Goal: Task Accomplishment & Management: Manage account settings

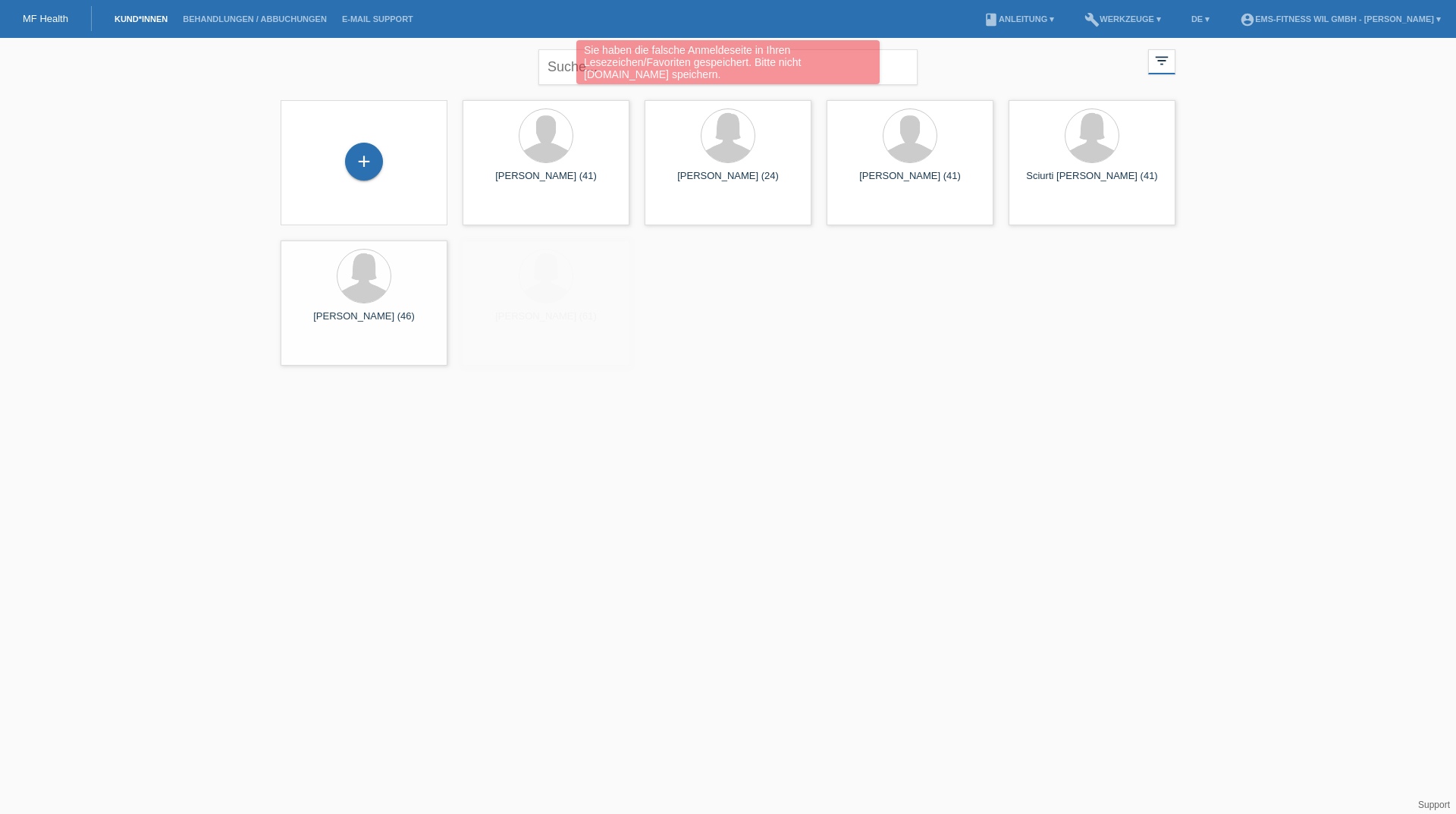
click at [566, 69] on div "Sie haben die falsche Anmeldeseite in Ihren Lesezeichen/Favoriten gespeichert. …" at bounding box center [728, 64] width 873 height 47
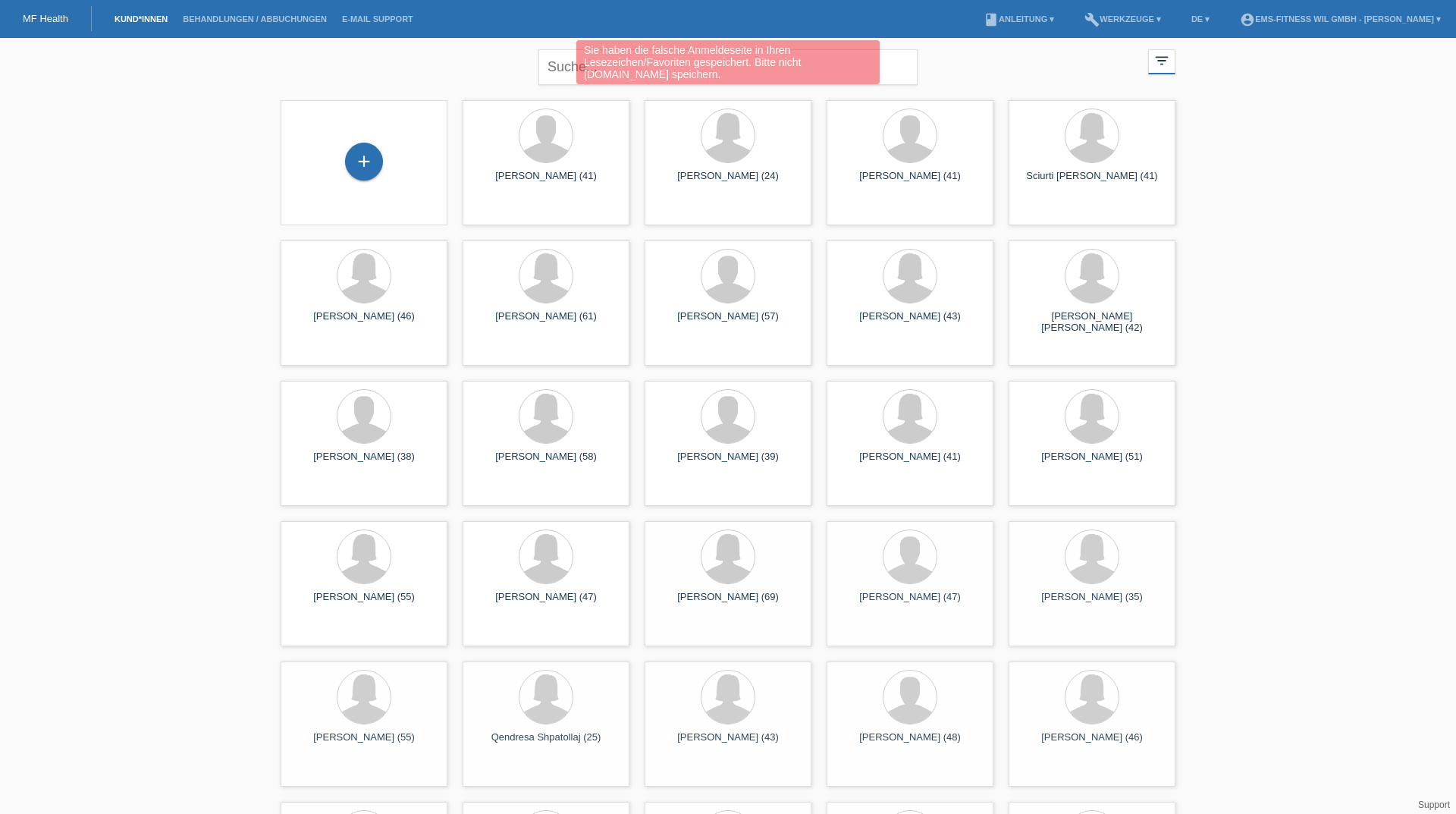
click at [577, 64] on div "Sie haben die falsche Anmeldeseite in Ihren Lesezeichen/Favoriten gespeichert. …" at bounding box center [728, 62] width 304 height 44
click at [687, 66] on div "Sie haben die falsche Anmeldeseite in Ihren Lesezeichen/Favoriten gespeichert. …" at bounding box center [723, 62] width 304 height 44
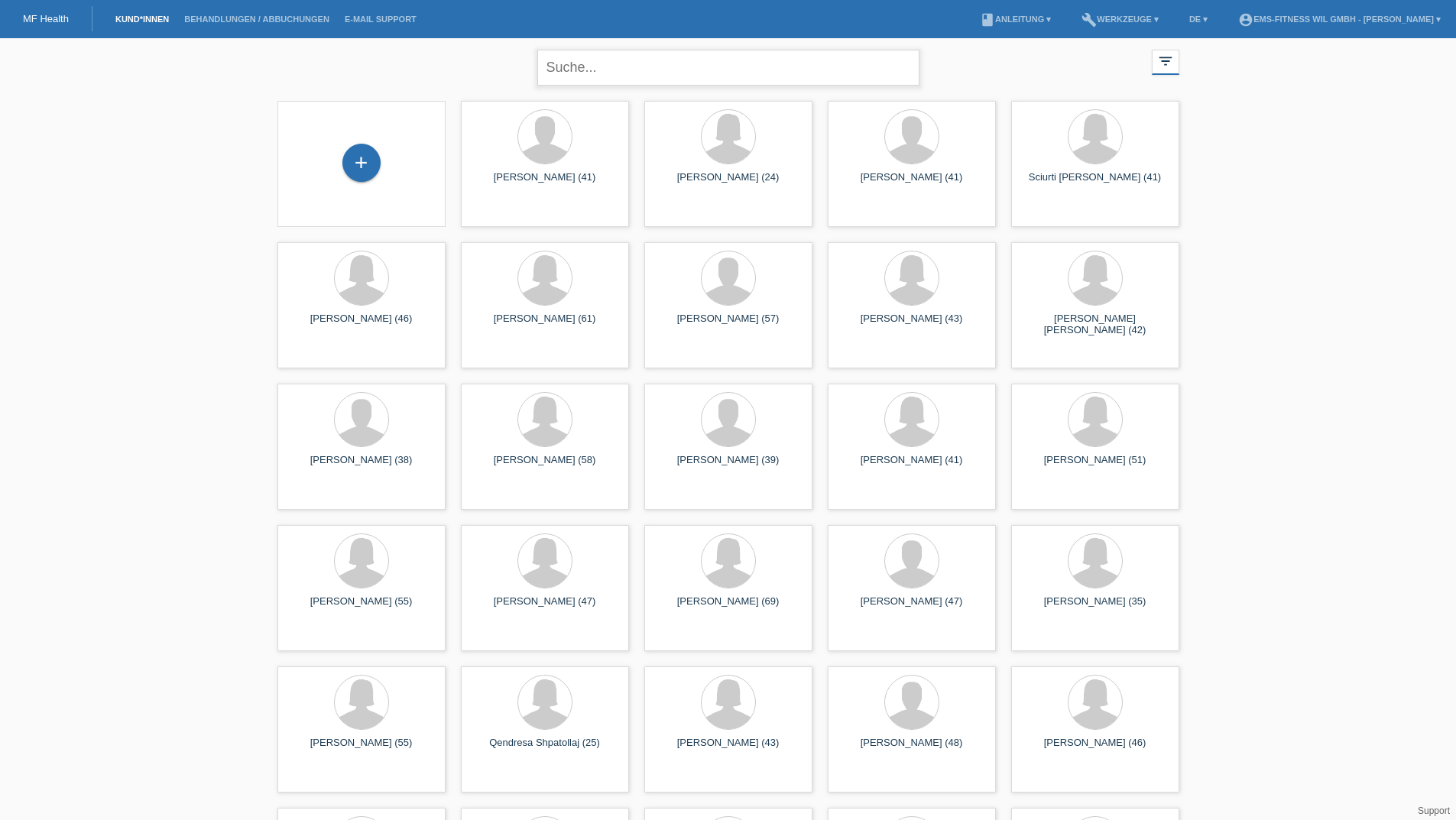
click at [621, 75] on input "text" at bounding box center [728, 67] width 382 height 36
type input "erz"
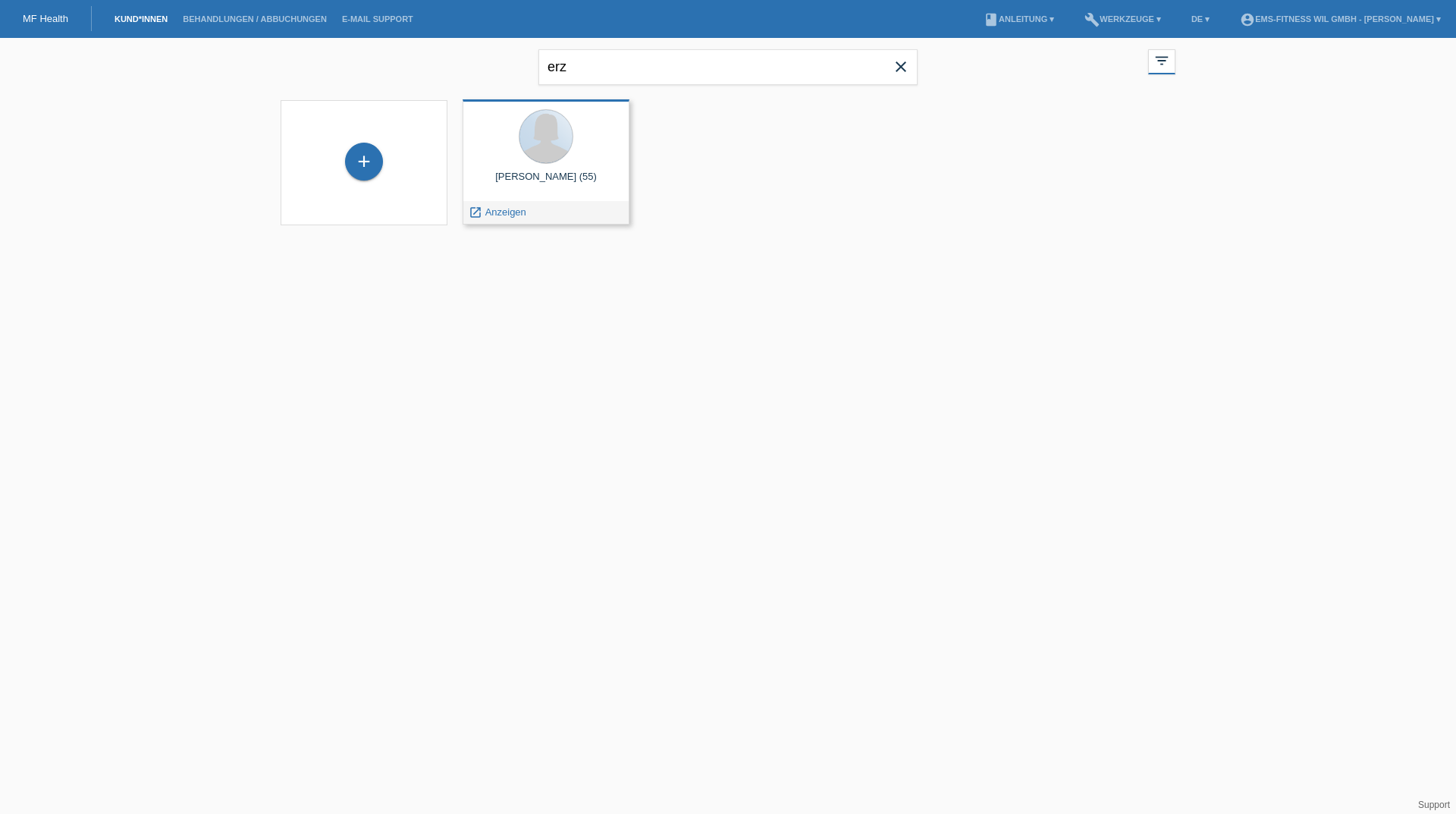
click at [540, 172] on div "[PERSON_NAME] (55)" at bounding box center [546, 183] width 142 height 25
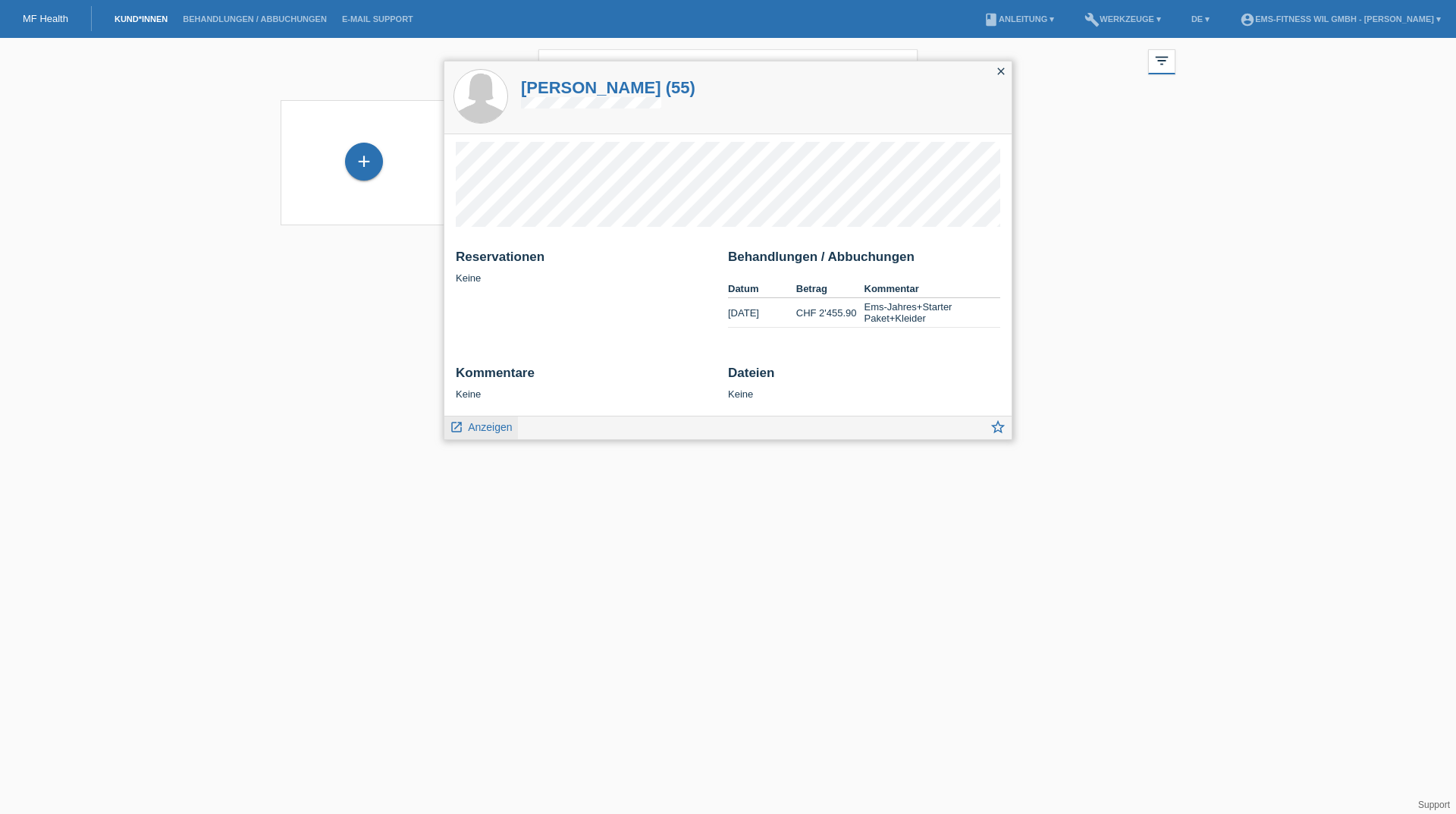
click at [472, 423] on span "Anzeigen" at bounding box center [490, 428] width 44 height 12
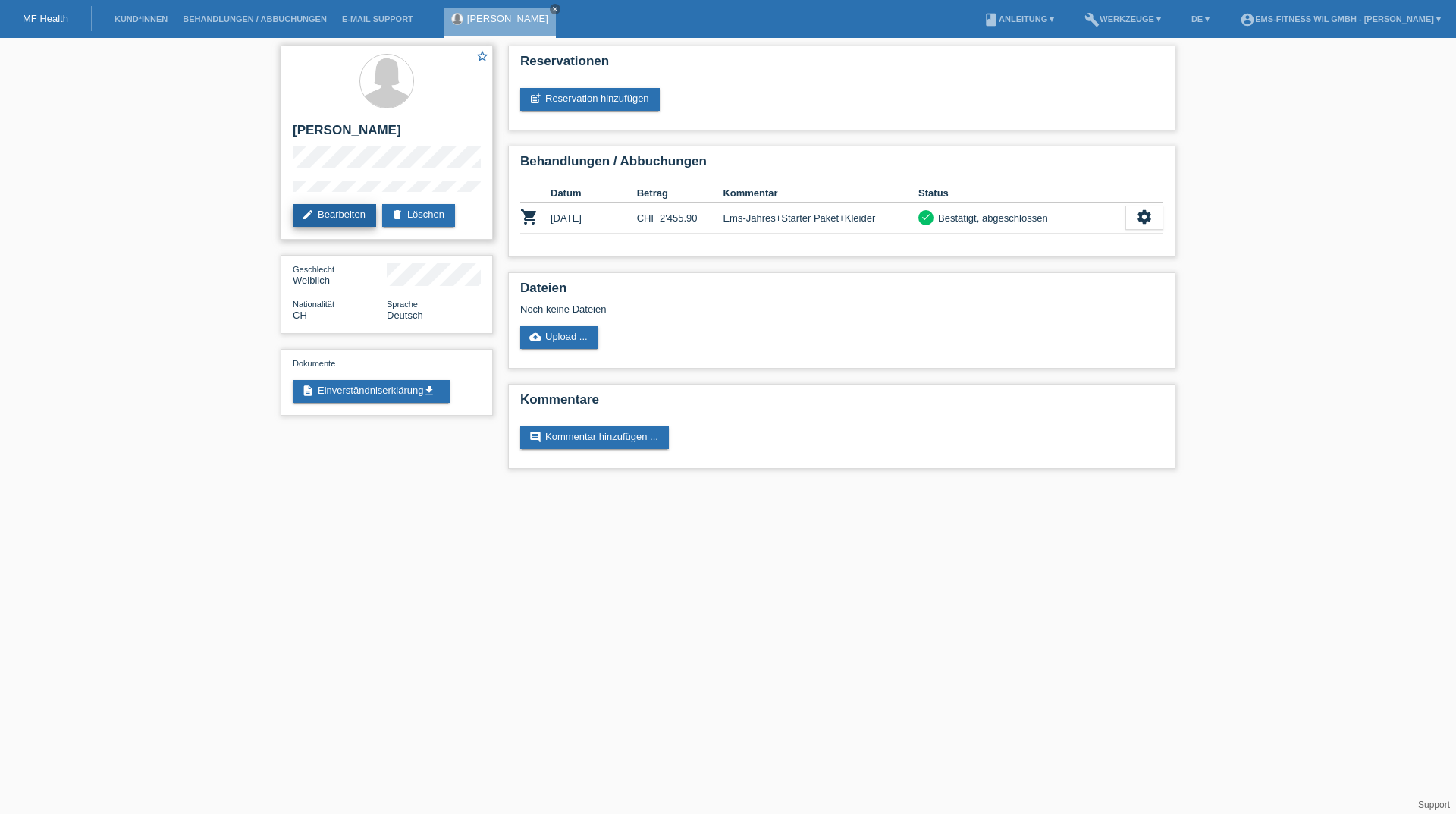
click at [341, 220] on link "edit Bearbeiten" at bounding box center [334, 215] width 83 height 23
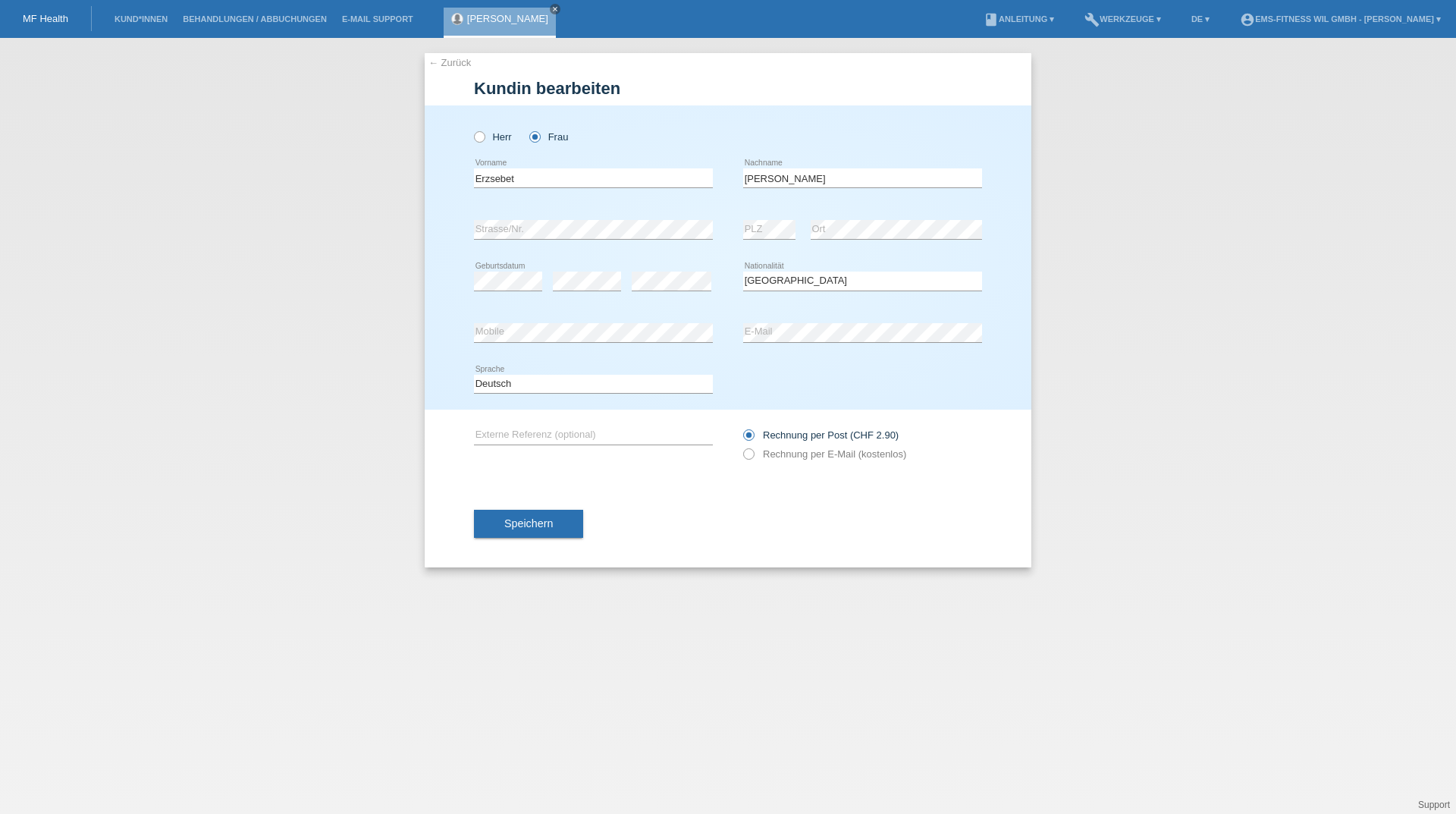
select select "CH"
click at [556, 518] on button "Speichern" at bounding box center [528, 523] width 109 height 29
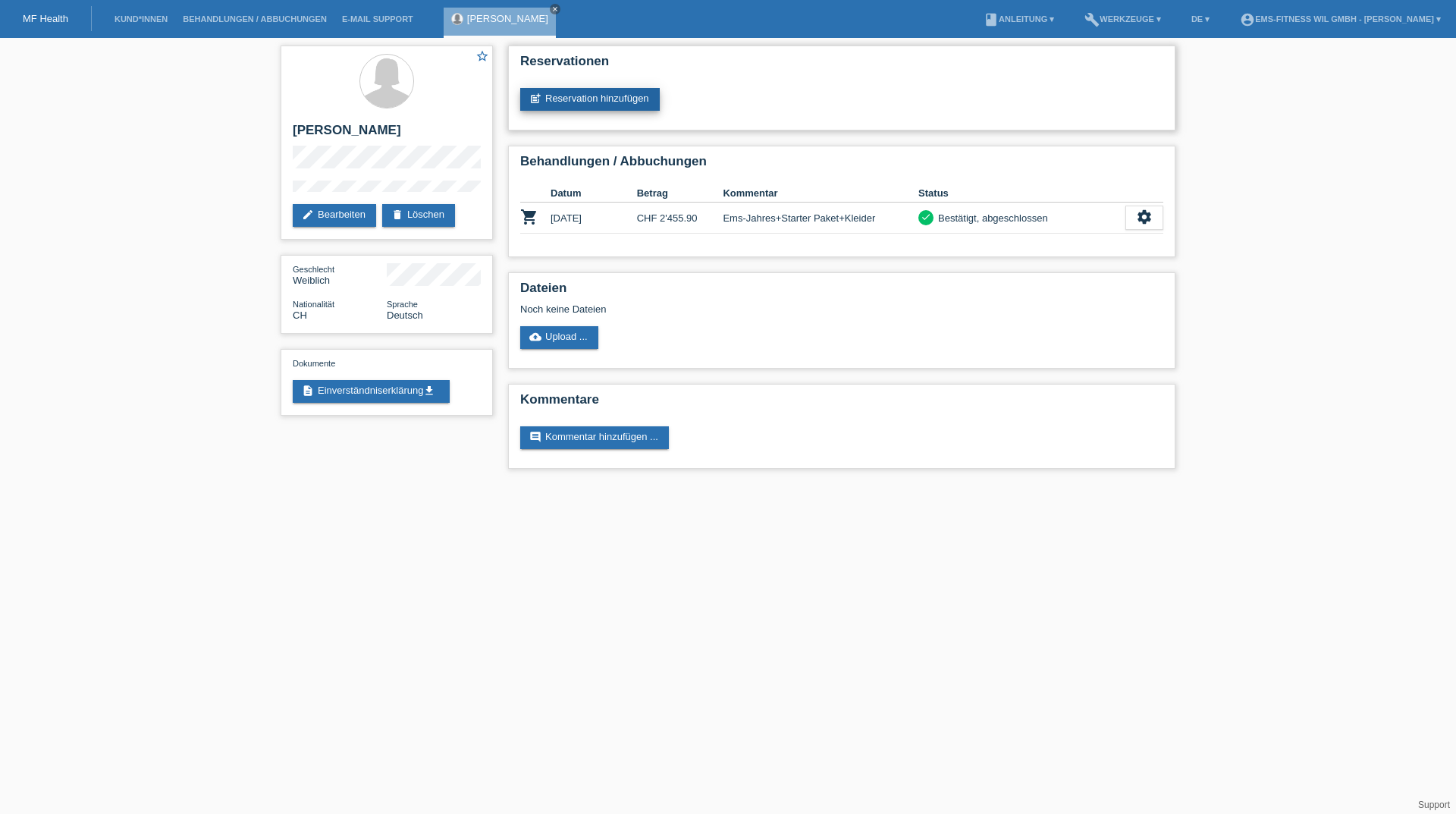
click at [619, 99] on link "post_add Reservation hinzufügen" at bounding box center [590, 99] width 140 height 23
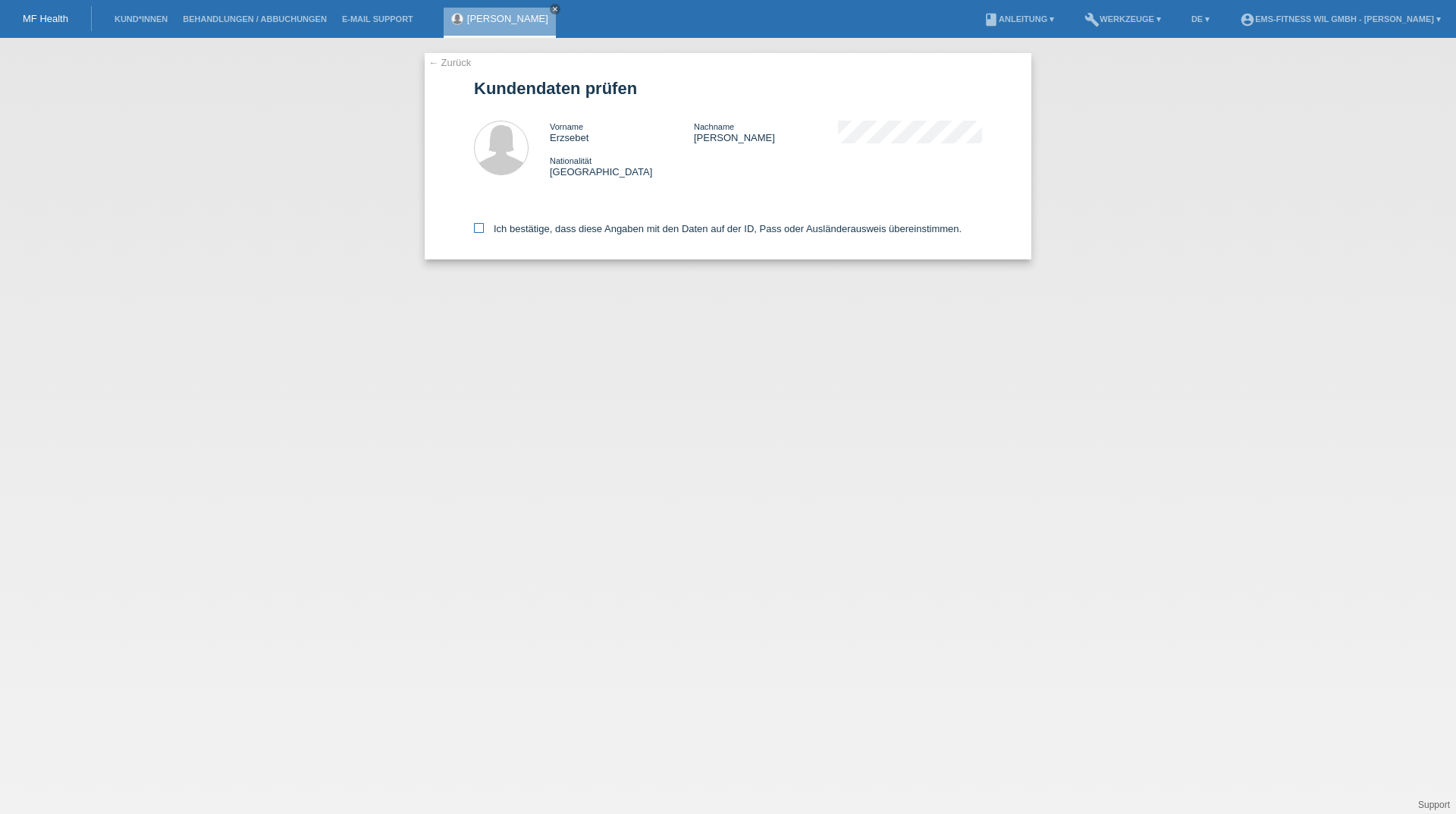
click at [485, 229] on label "Ich bestätige, dass diese Angaben mit den Daten auf der ID, Pass oder Ausländer…" at bounding box center [718, 228] width 488 height 11
click at [484, 229] on input "Ich bestätige, dass diese Angaben mit den Daten auf der ID, Pass oder Ausländer…" at bounding box center [478, 227] width 10 height 10
checkbox input "true"
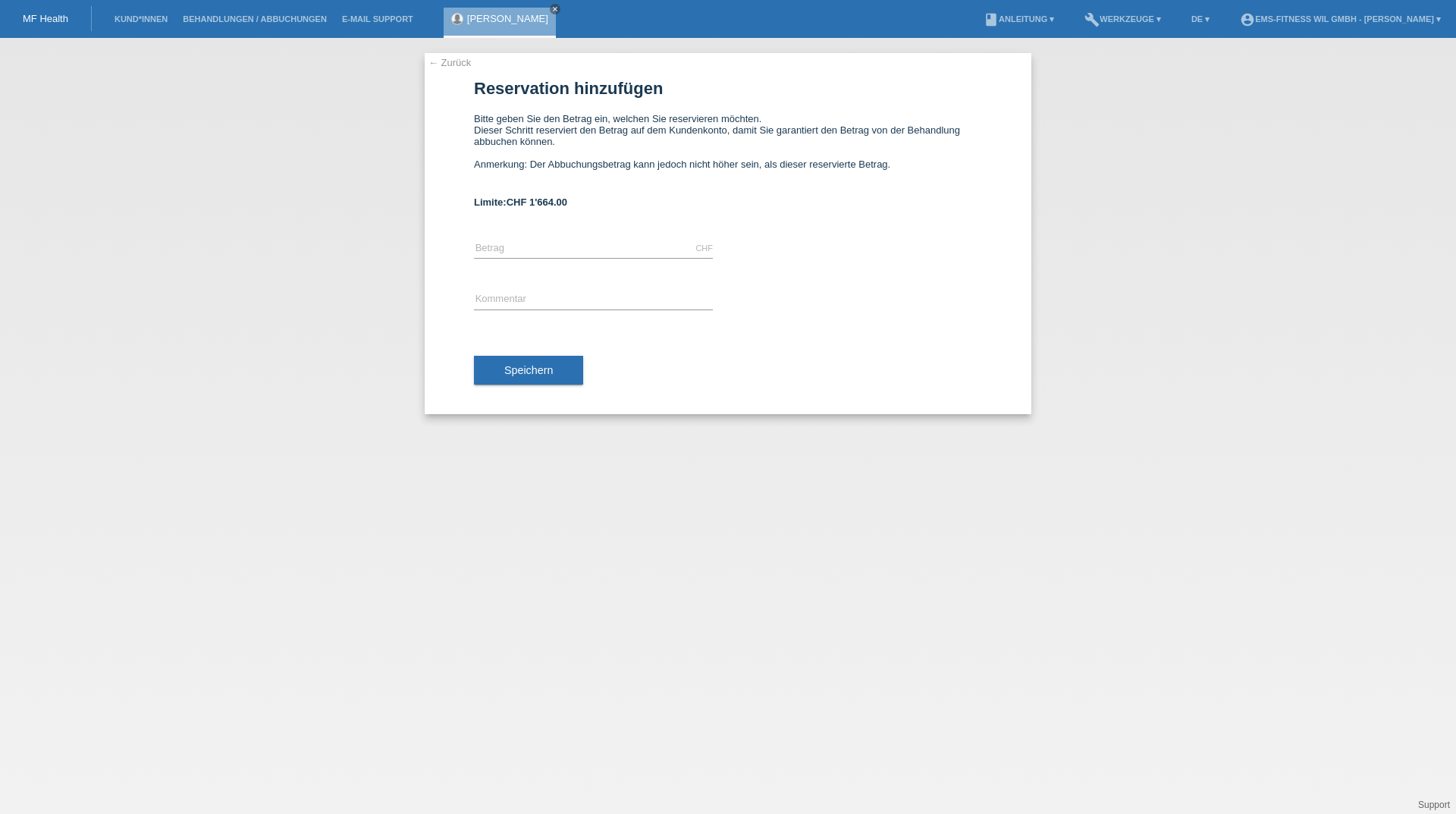
click at [449, 59] on link "← Zurück" at bounding box center [449, 62] width 42 height 11
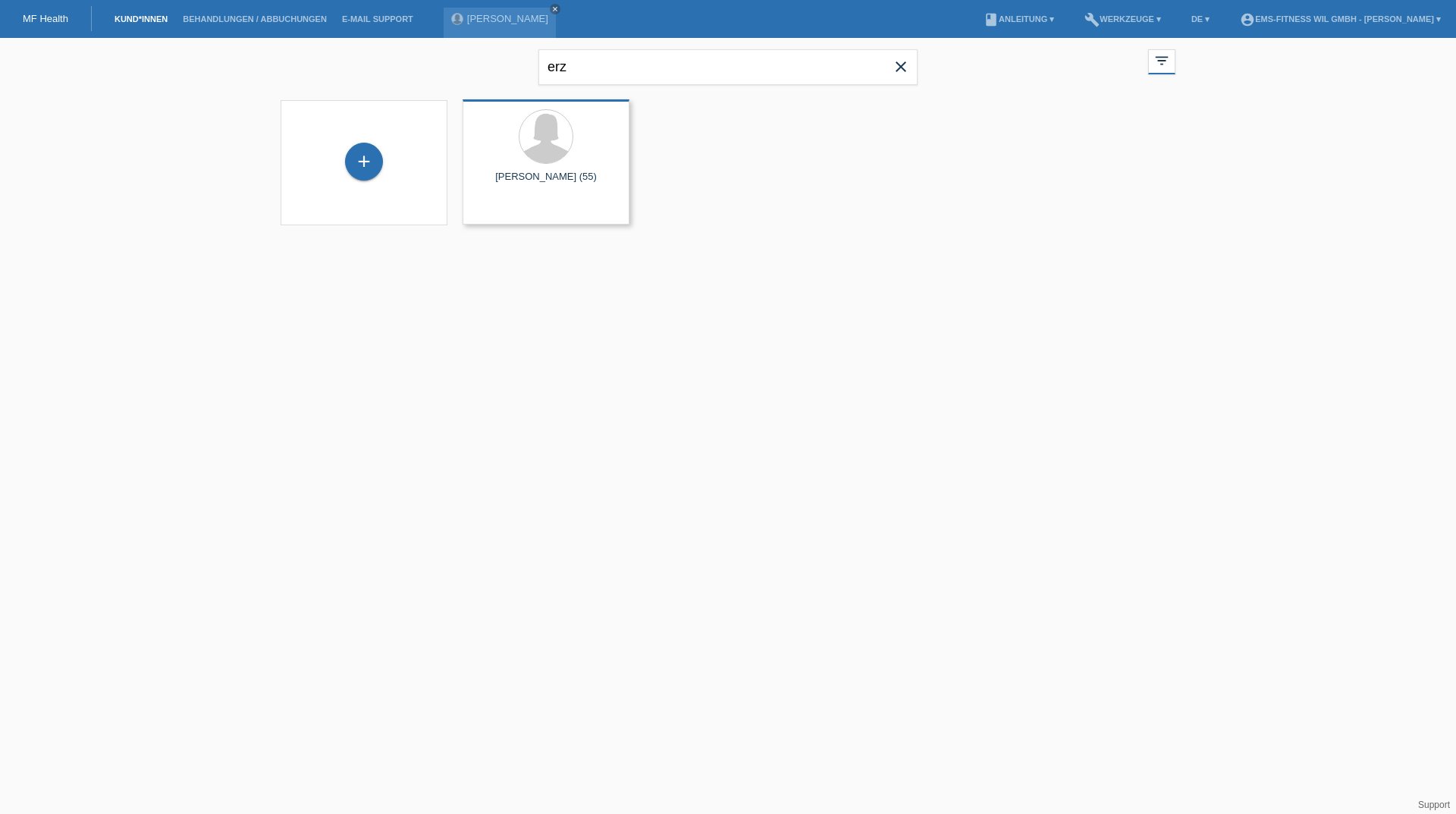
click at [464, 125] on div "[PERSON_NAME] (55) launch Anzeigen" at bounding box center [546, 162] width 167 height 126
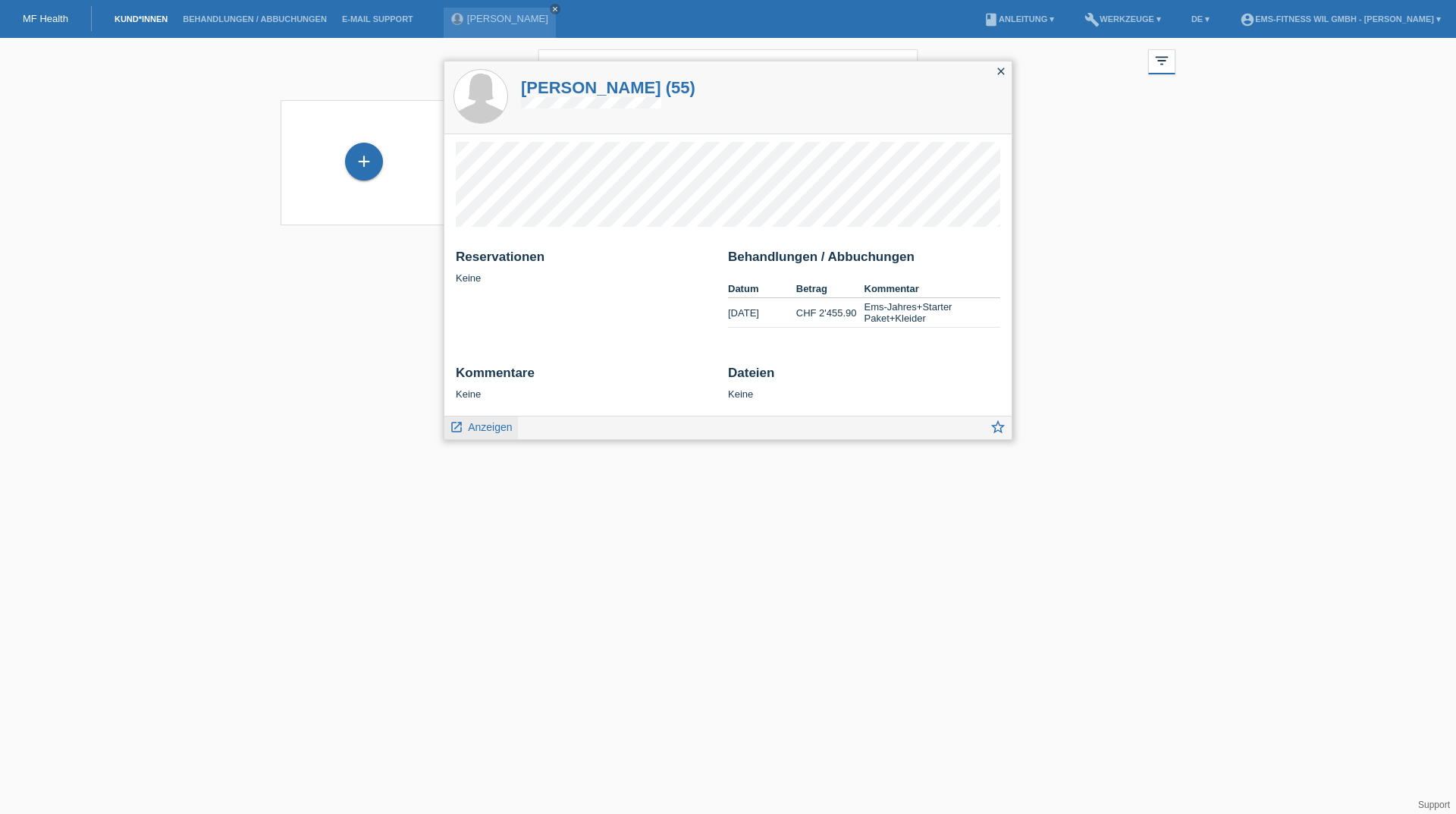
click at [472, 430] on span "Anzeigen" at bounding box center [490, 428] width 44 height 12
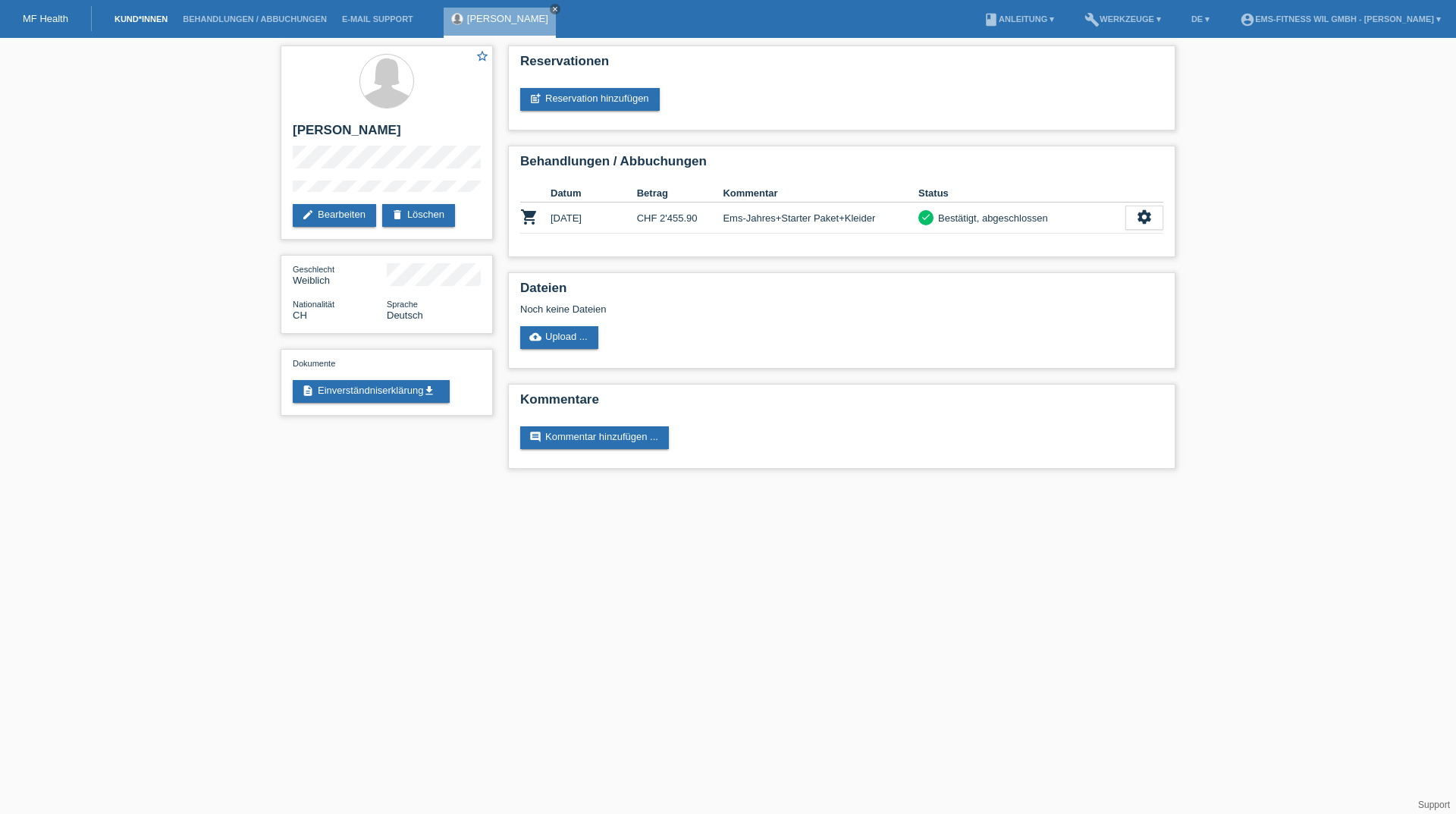
click at [162, 17] on link "Kund*innen" at bounding box center [141, 18] width 68 height 9
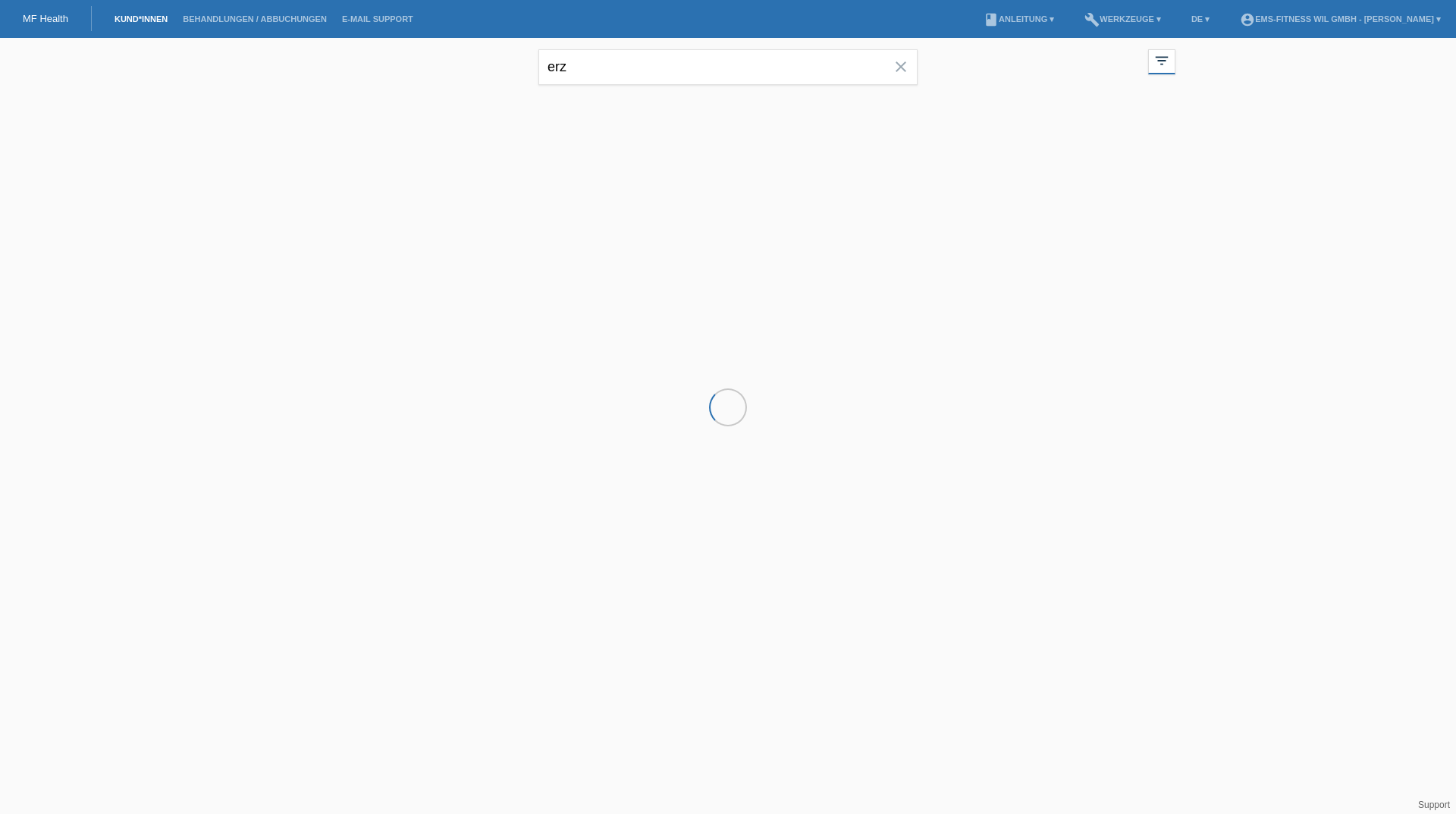
click at [215, 14] on li "Behandlungen / Abbuchungen" at bounding box center [255, 19] width 159 height 39
click at [254, 6] on li "Behandlungen / Abbuchungen" at bounding box center [255, 19] width 159 height 39
click at [248, 14] on li "Behandlungen / Abbuchungen" at bounding box center [255, 19] width 159 height 39
click at [240, 14] on li "Behandlungen / Abbuchungen" at bounding box center [255, 19] width 159 height 39
click at [241, 18] on link "Behandlungen / Abbuchungen" at bounding box center [255, 18] width 159 height 9
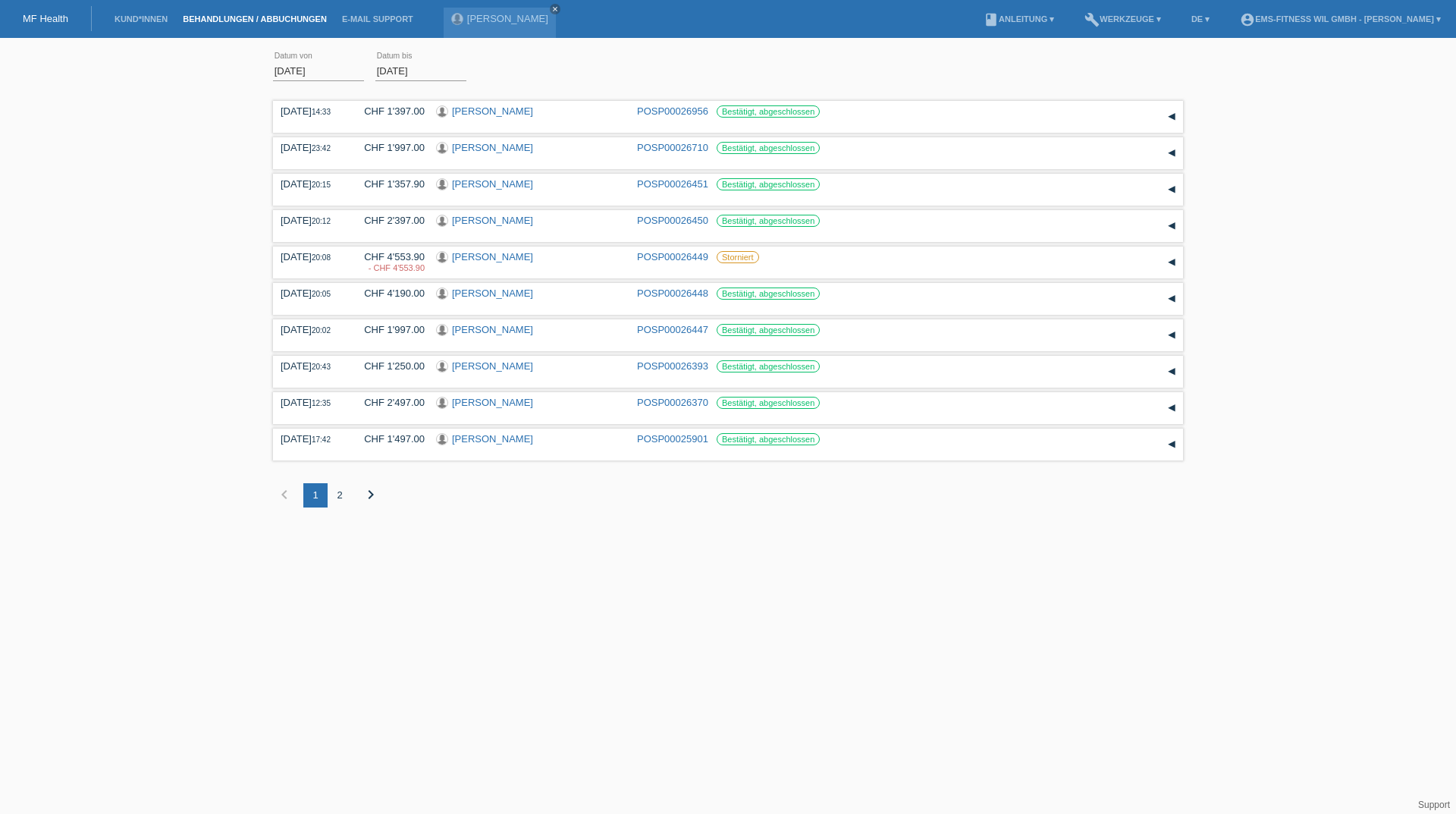
click at [367, 498] on icon "chevron_right" at bounding box center [370, 494] width 18 height 18
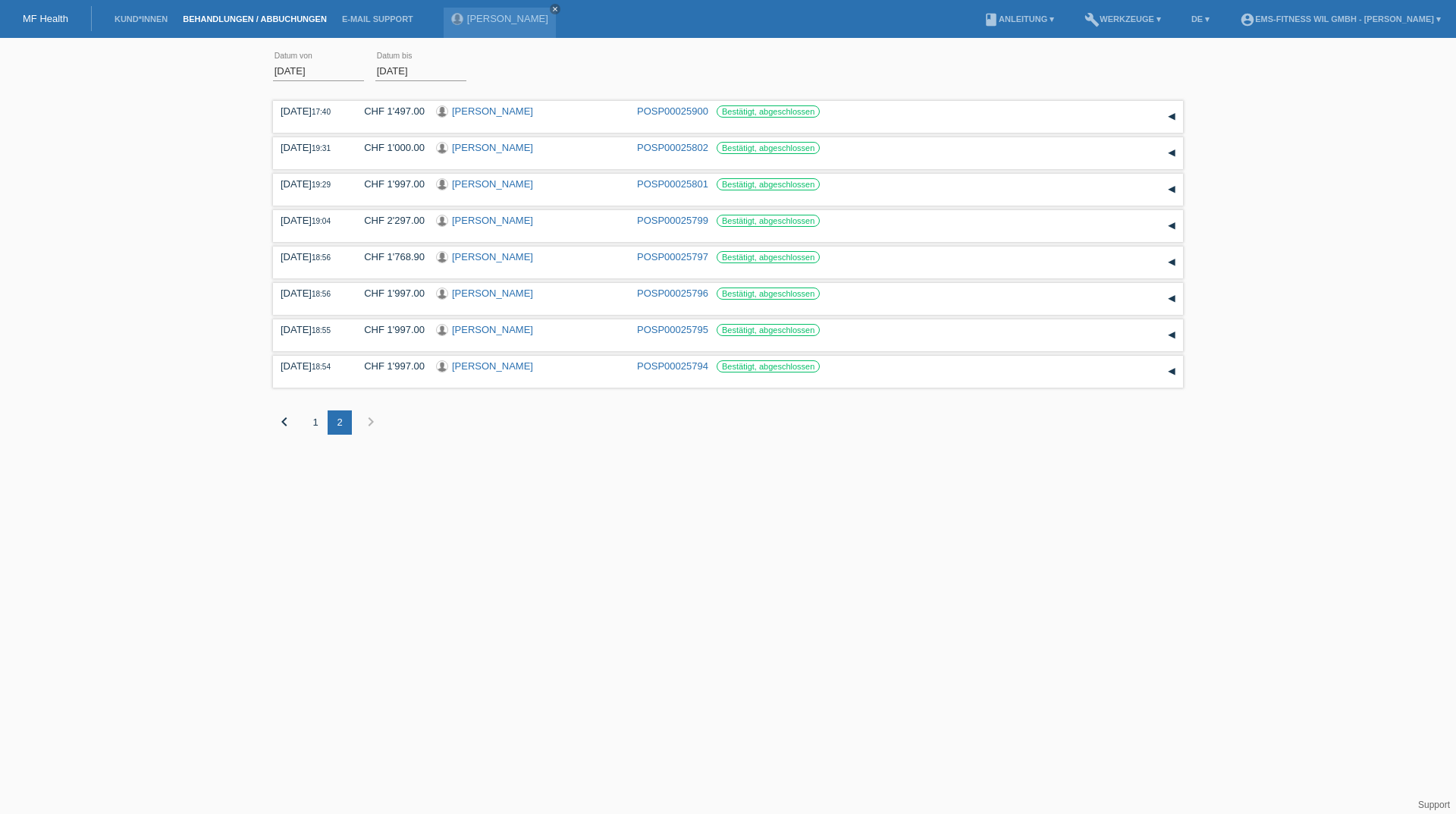
click at [317, 427] on div "1" at bounding box center [316, 422] width 25 height 25
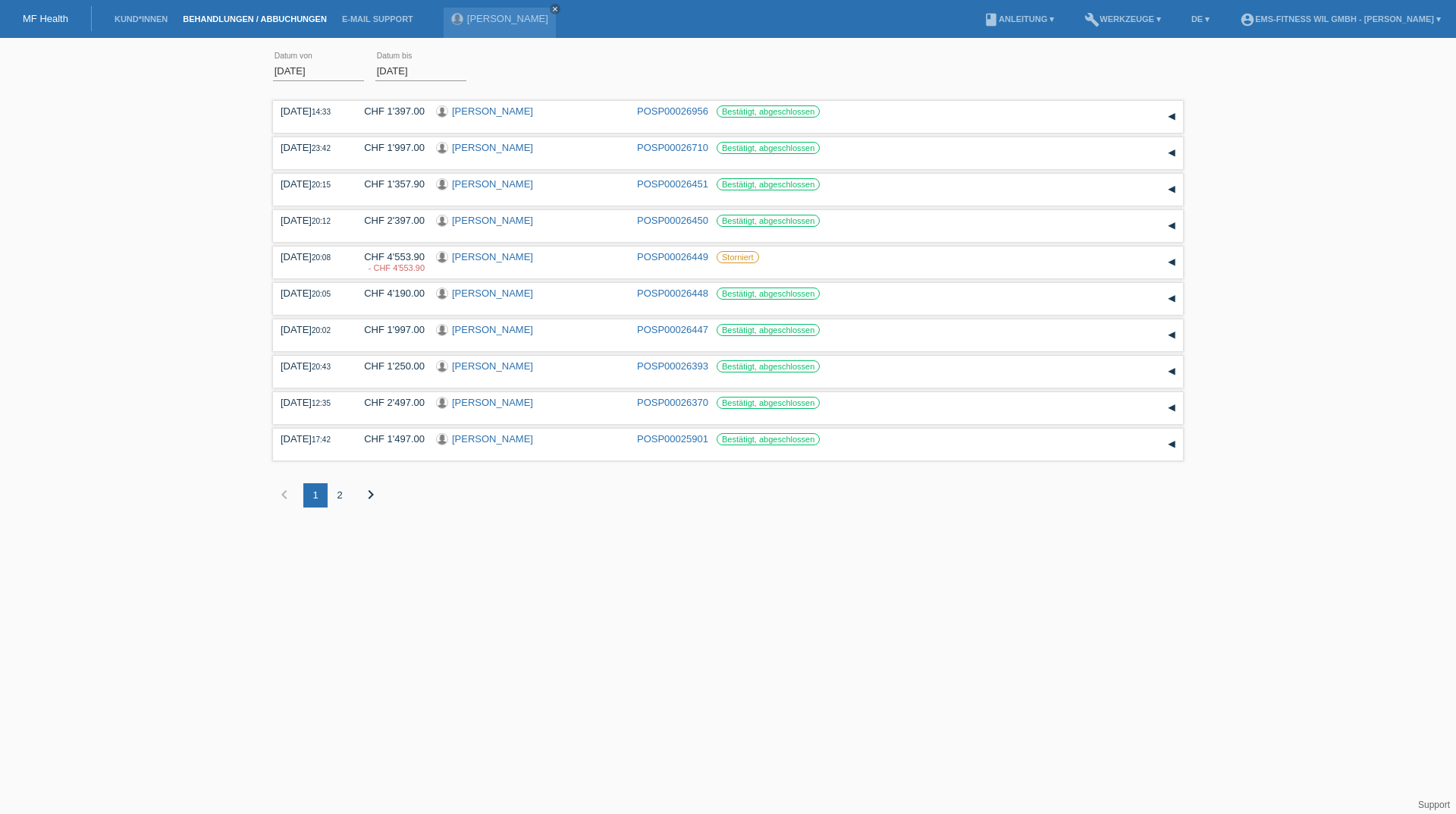
click at [298, 71] on input "01.08.2025" at bounding box center [319, 71] width 91 height 19
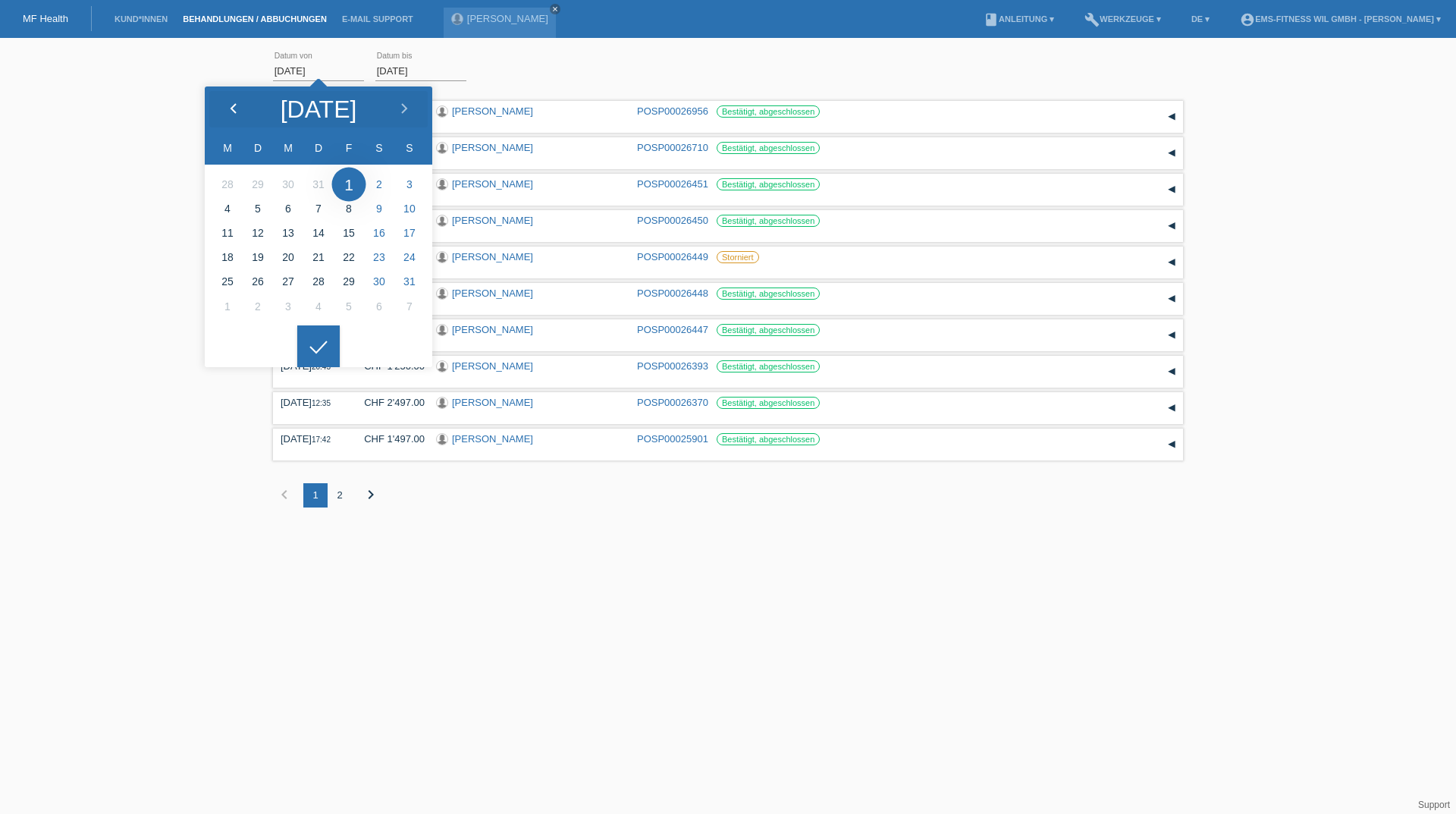
click at [232, 104] on icon at bounding box center [233, 110] width 12 height 12
type input "01.07.2025"
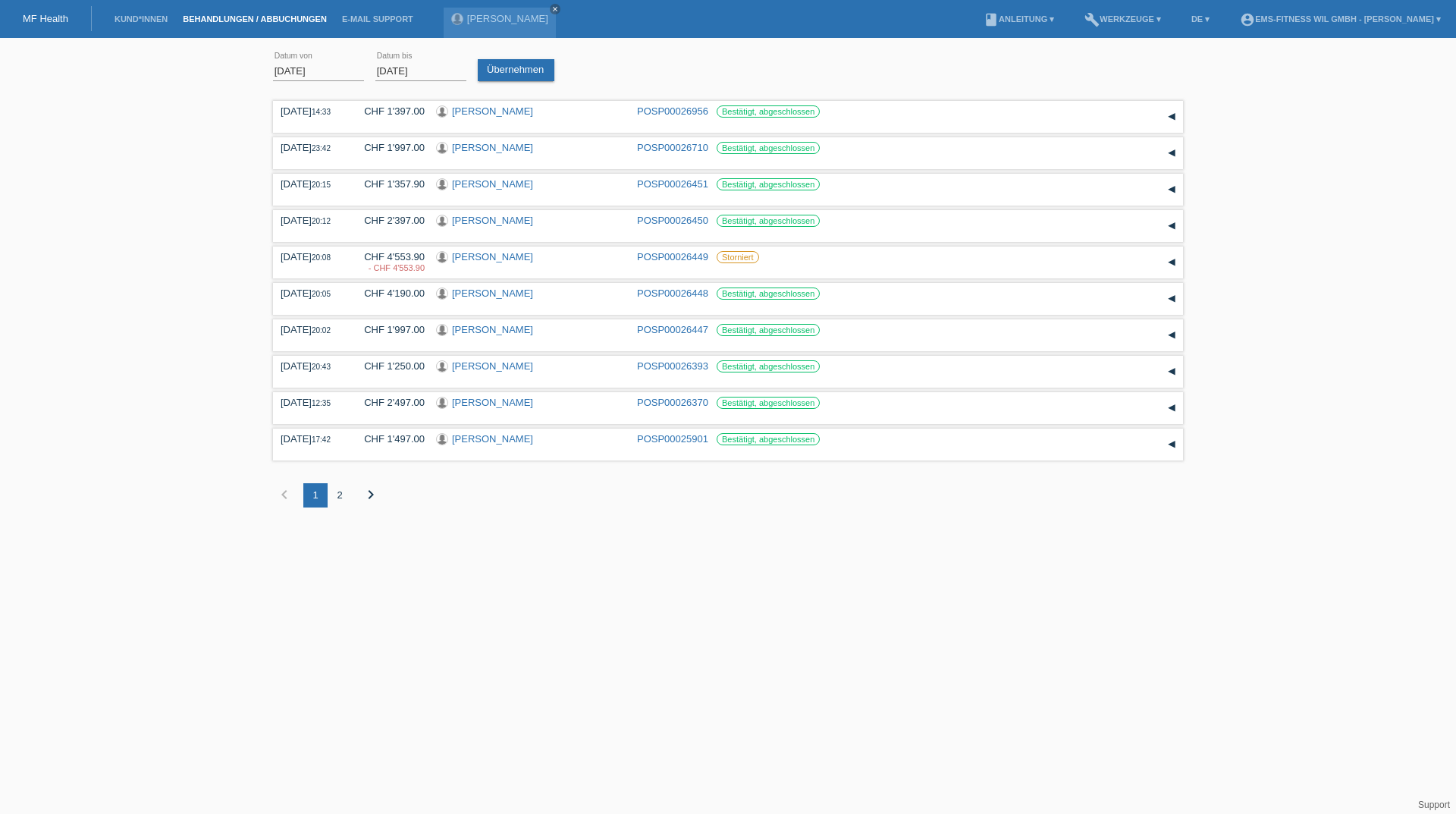
click at [320, 351] on div at bounding box center [319, 335] width 42 height 42
click at [481, 87] on div "01.07.2025 error Datum von 04.09.2025 error Datum bis Übernehmen" at bounding box center [728, 71] width 910 height 52
click at [521, 64] on link "Übernehmen" at bounding box center [515, 69] width 76 height 22
click at [348, 493] on div "2" at bounding box center [340, 495] width 25 height 25
click at [320, 500] on div "1" at bounding box center [316, 495] width 25 height 25
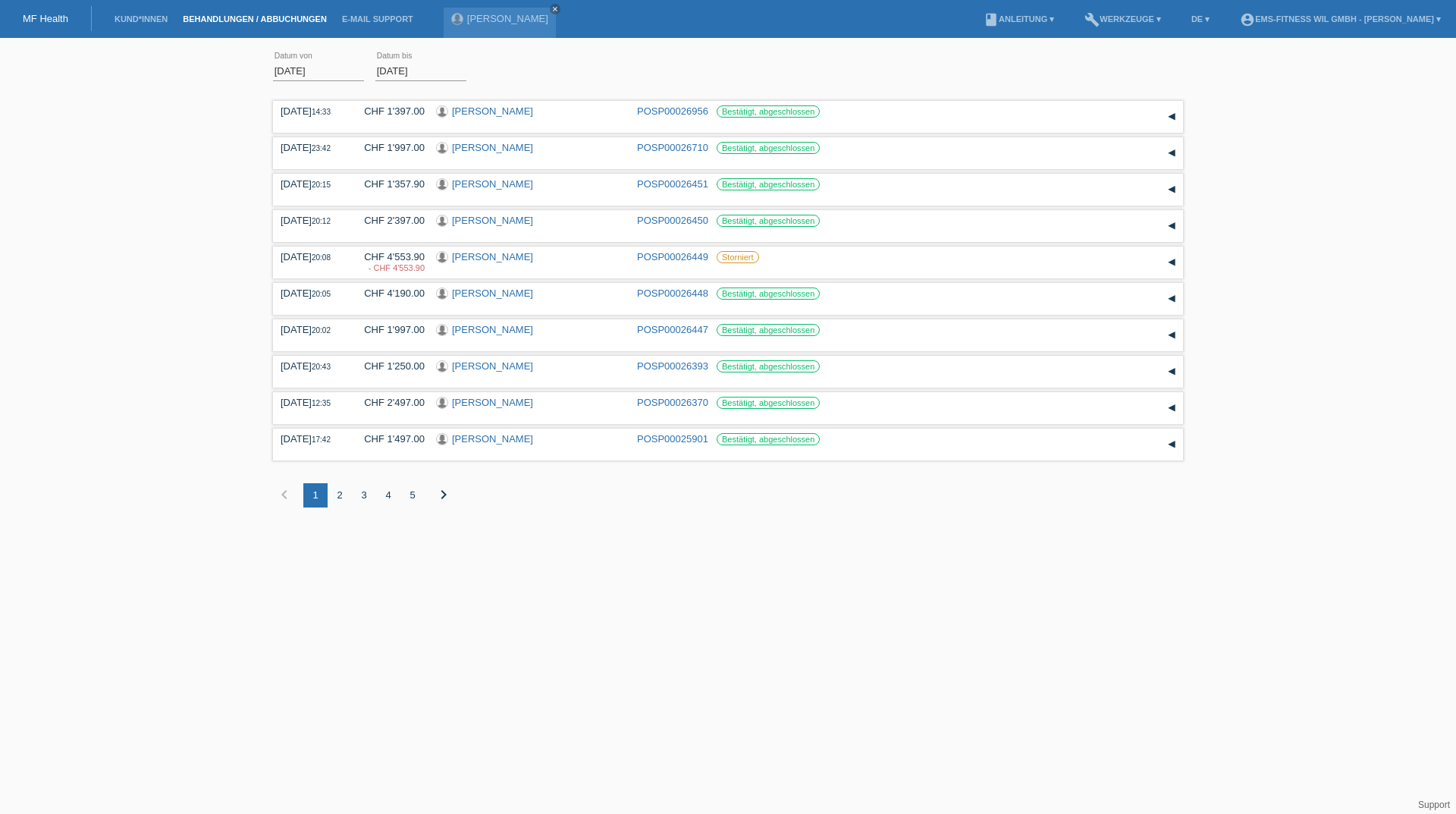
click at [337, 495] on div "2" at bounding box center [340, 495] width 25 height 25
click at [319, 505] on div "1" at bounding box center [316, 495] width 25 height 25
click at [382, 22] on link "E-Mail Support" at bounding box center [377, 18] width 86 height 9
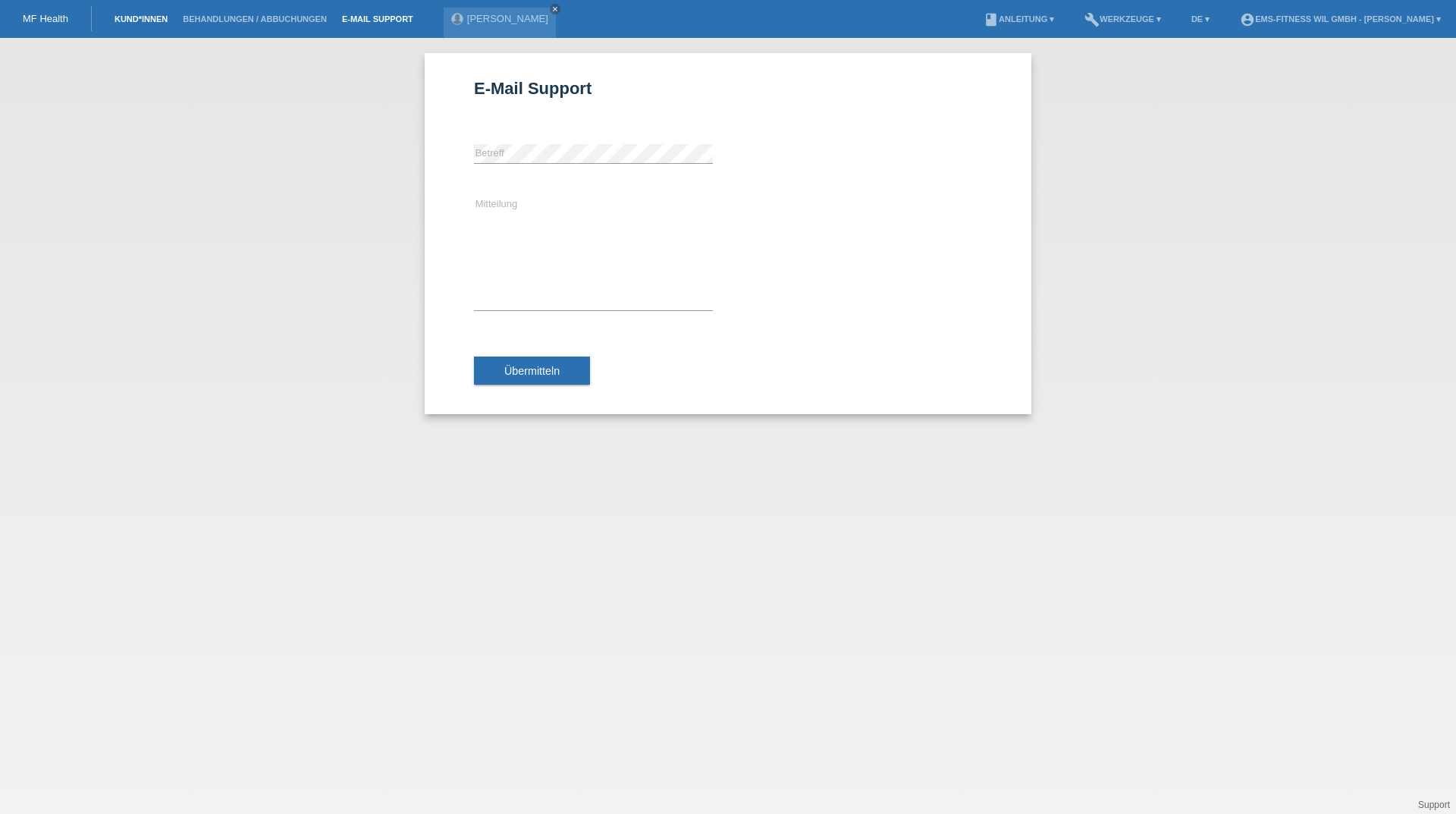
click at [147, 16] on link "Kund*innen" at bounding box center [141, 18] width 68 height 9
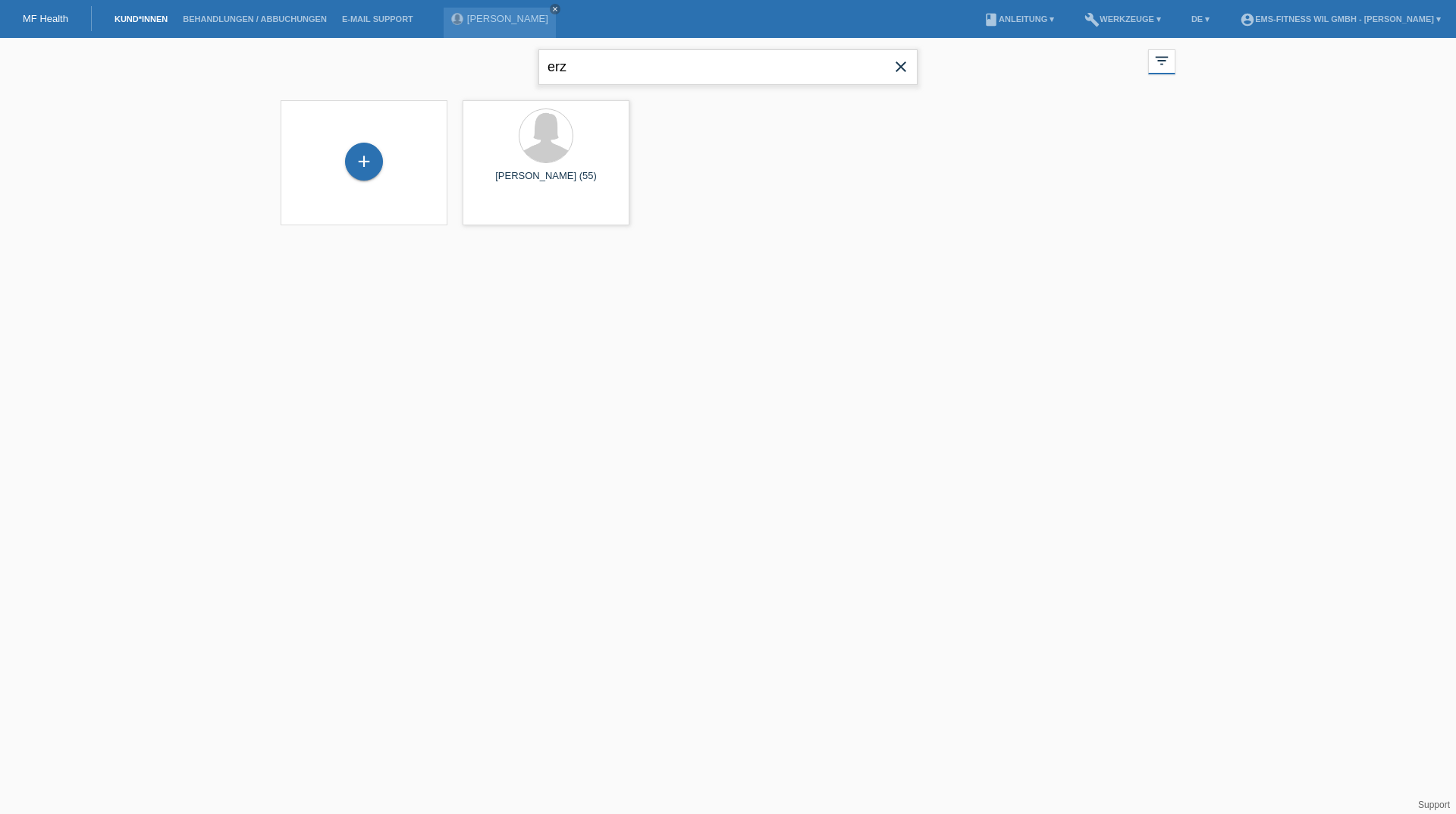
drag, startPoint x: 627, startPoint y: 63, endPoint x: 437, endPoint y: 58, distance: 190.1
click at [439, 58] on div "erz close filter_list view_module Alle Kund*innen anzeigen star Markierte [PERS…" at bounding box center [728, 65] width 910 height 54
type input "[PERSON_NAME]"
click at [533, 170] on div "[PERSON_NAME] (40)" at bounding box center [546, 183] width 142 height 25
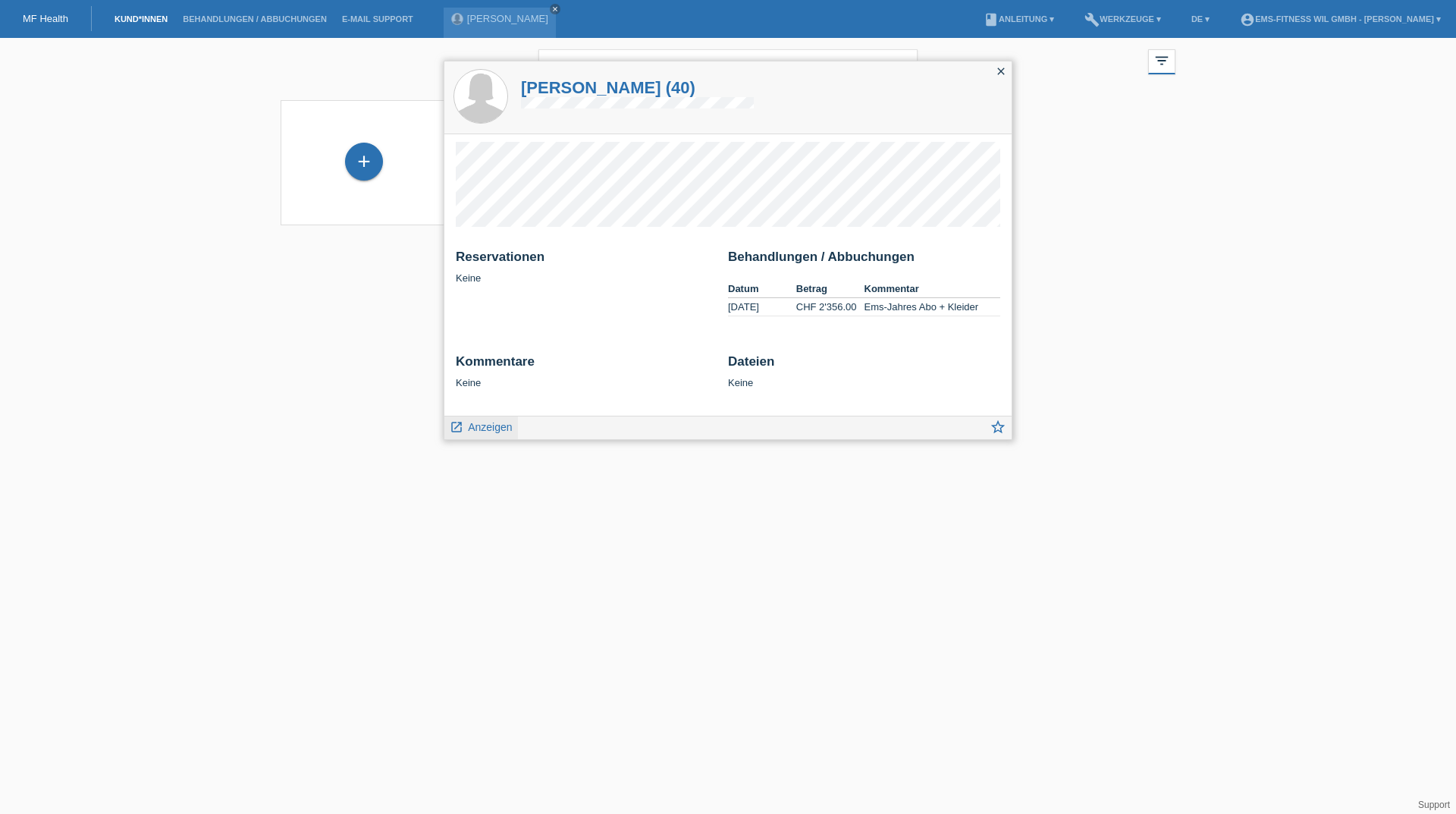
click at [477, 430] on span "Anzeigen" at bounding box center [490, 428] width 44 height 12
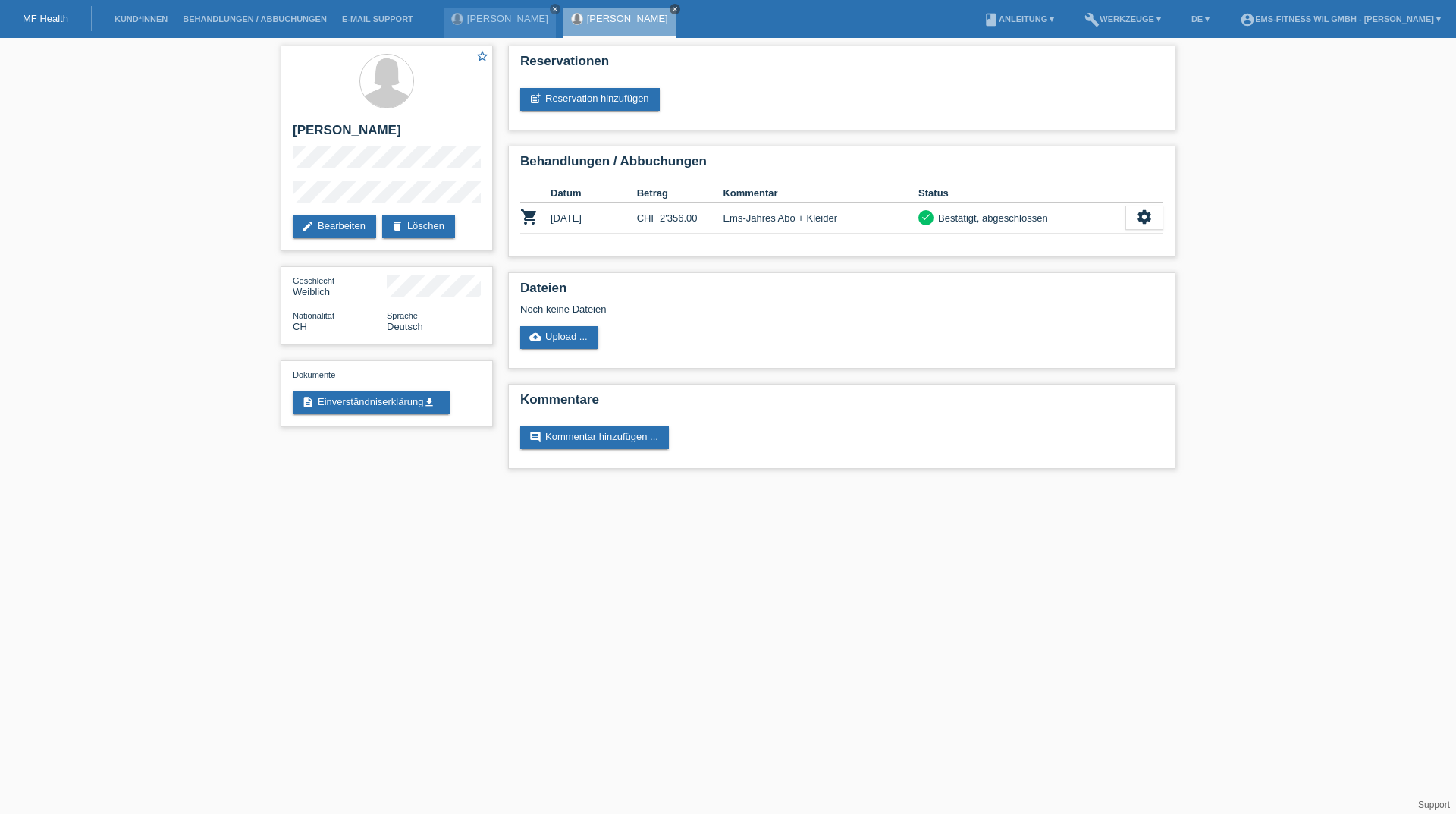
click at [671, 10] on icon "close" at bounding box center [675, 9] width 8 height 8
click at [551, 8] on icon "close" at bounding box center [555, 9] width 8 height 8
click at [154, 179] on div "star_border Hotz Claudia edit Bearbeiten delete Löschen Geschlecht Weiblich Nat…" at bounding box center [728, 261] width 1456 height 446
click at [123, 23] on link "Kund*innen" at bounding box center [141, 18] width 68 height 9
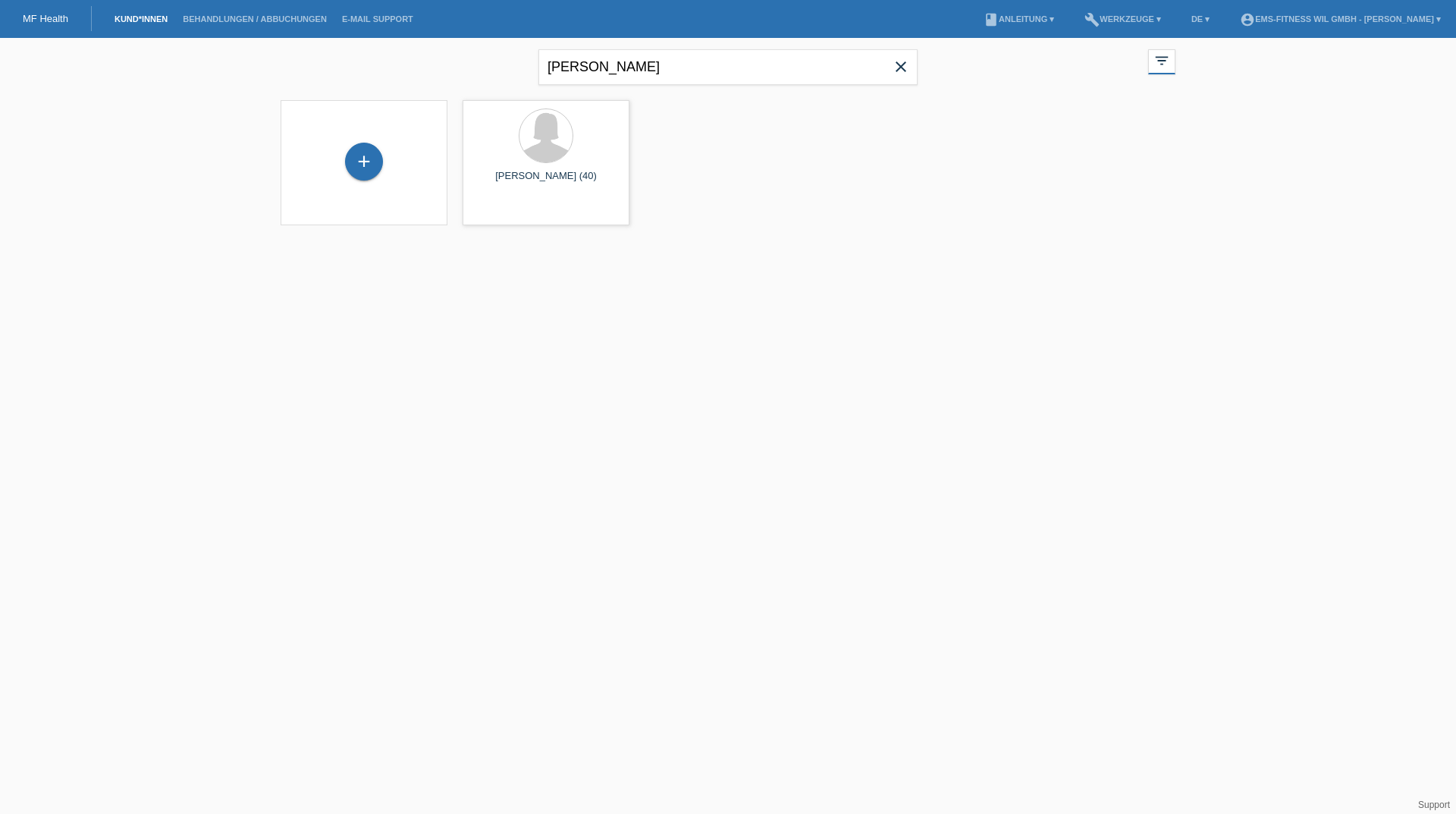
click at [893, 69] on icon "close" at bounding box center [900, 67] width 18 height 18
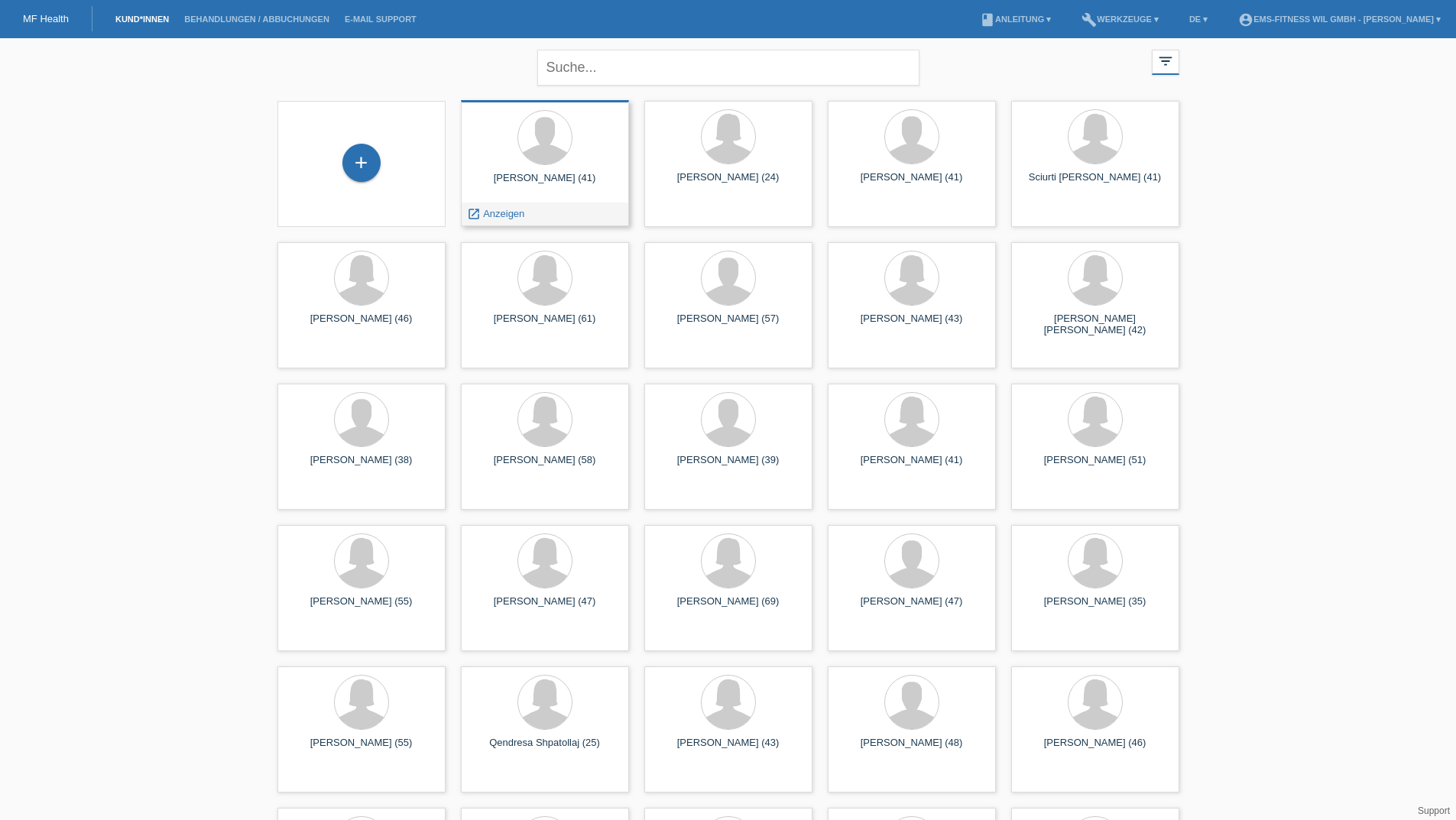
click at [538, 171] on div "Michael Benz (41) launch Anzeigen" at bounding box center [545, 163] width 168 height 126
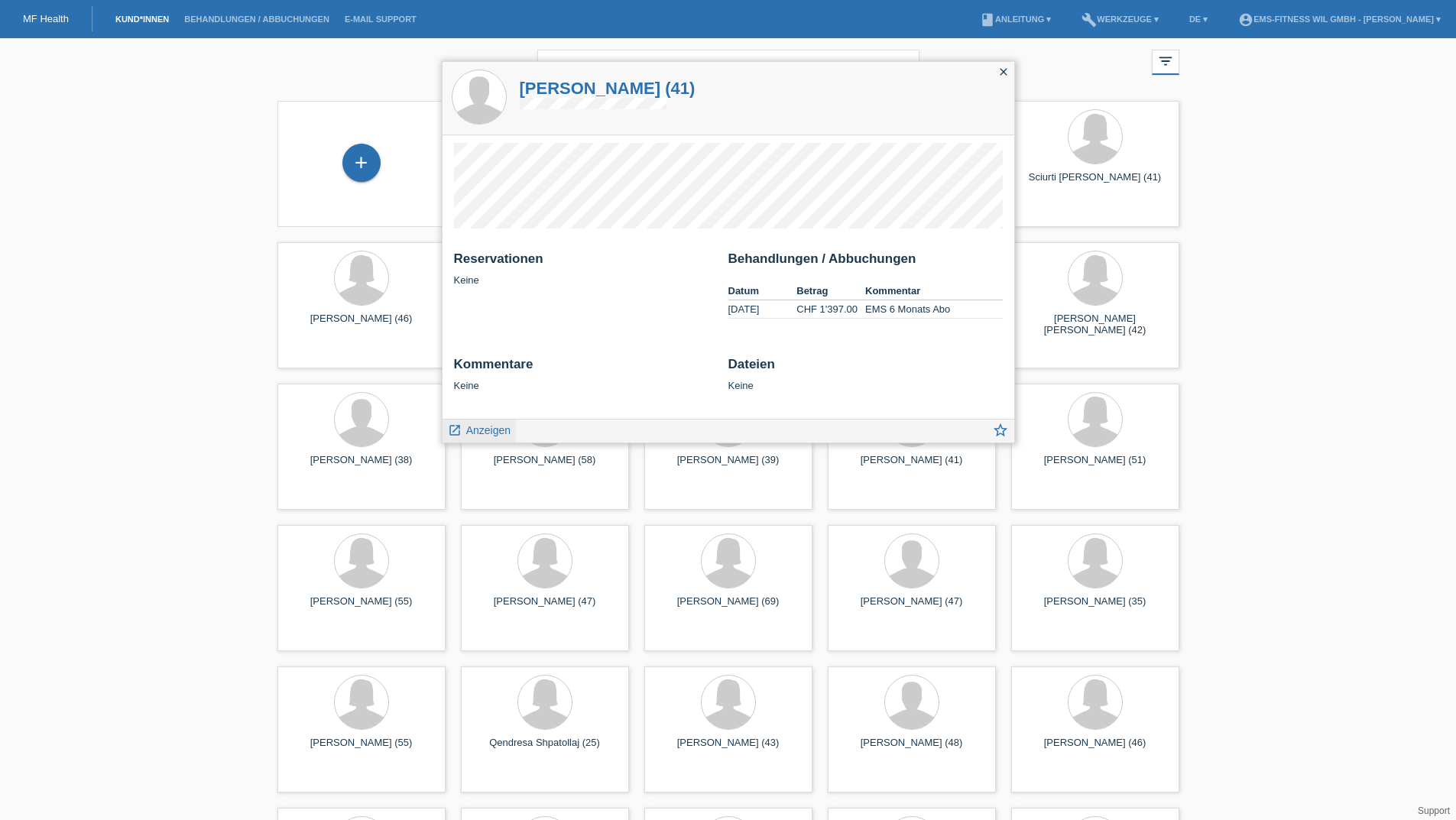
click at [488, 435] on span "Anzeigen" at bounding box center [488, 431] width 44 height 12
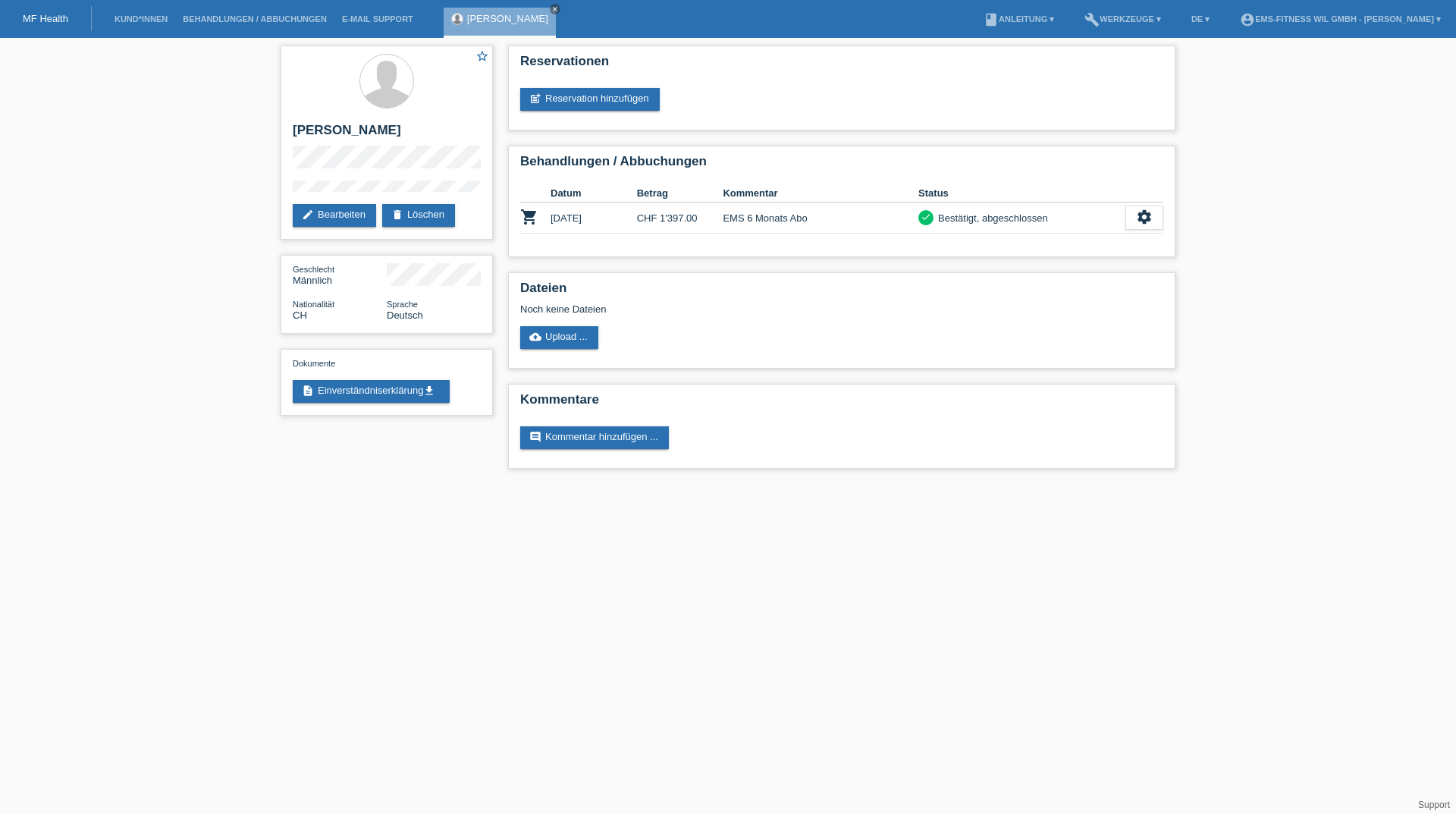
click at [159, 27] on li "Kund*innen" at bounding box center [141, 19] width 68 height 39
click at [157, 21] on link "Kund*innen" at bounding box center [141, 18] width 68 height 9
